Goal: Navigation & Orientation: Find specific page/section

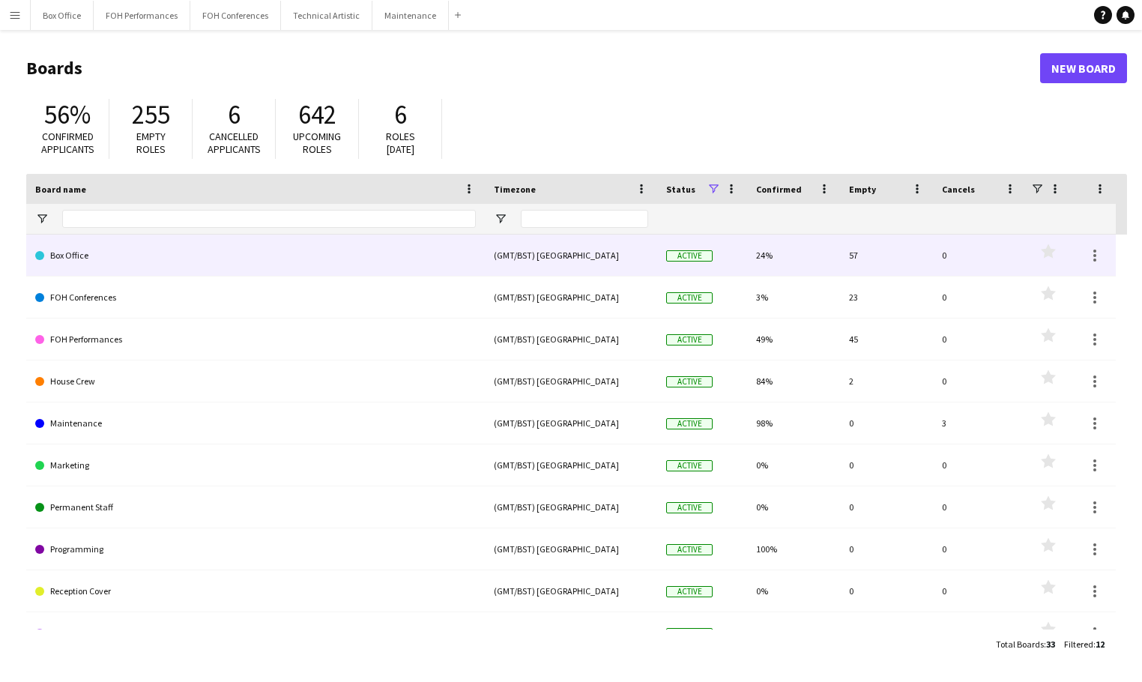
click at [159, 261] on link "Box Office" at bounding box center [255, 255] width 440 height 42
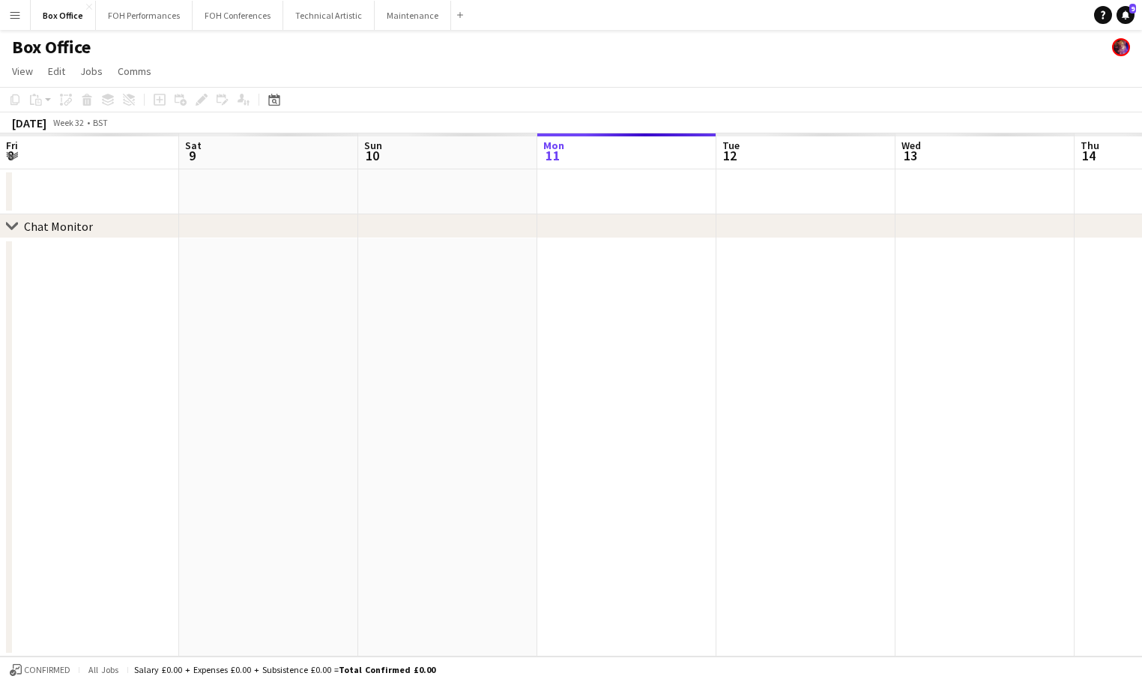
scroll to position [0, 358]
